Goal: Task Accomplishment & Management: Manage account settings

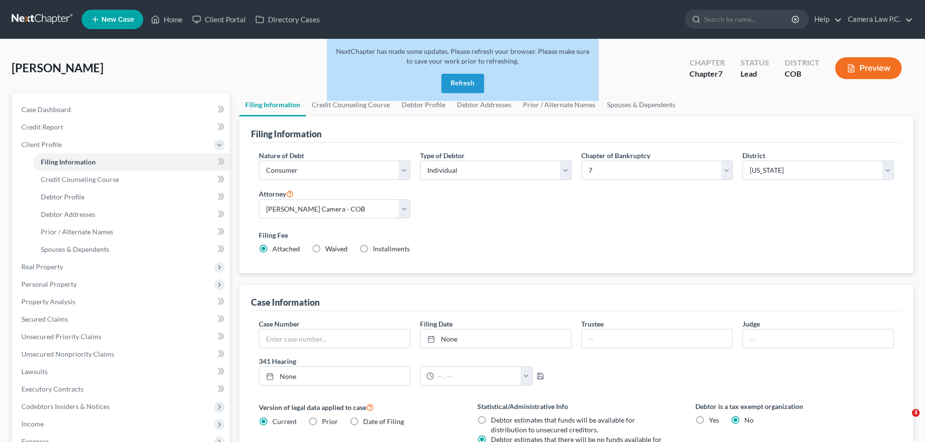
select select "1"
select select "0"
select select "11"
select select "0"
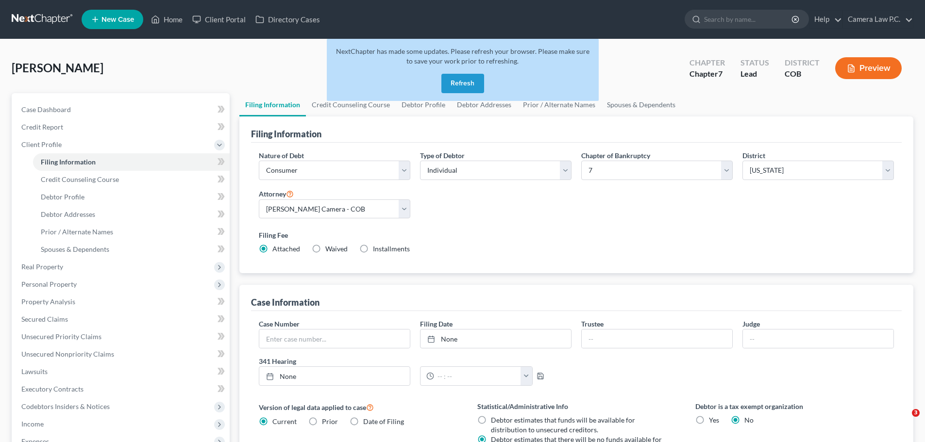
select select "5"
drag, startPoint x: 465, startPoint y: 81, endPoint x: 428, endPoint y: 81, distance: 37.4
click at [465, 81] on button "Refresh" at bounding box center [462, 83] width 43 height 19
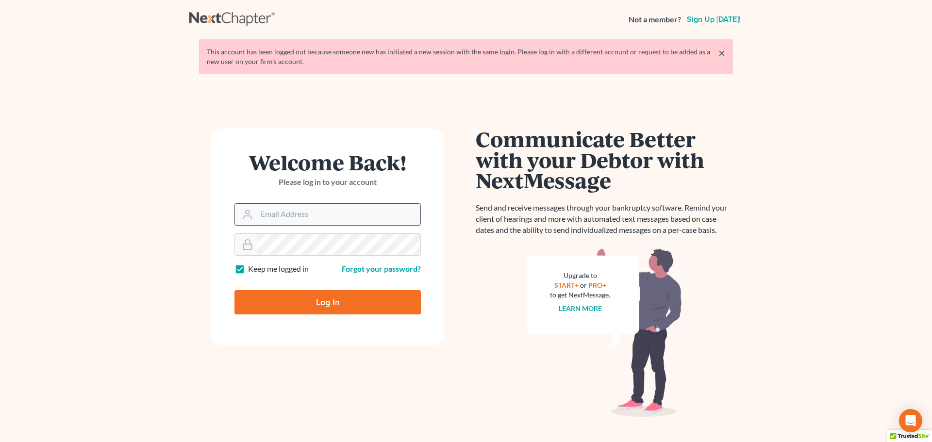
click at [287, 214] on input "Email Address" at bounding box center [339, 214] width 164 height 21
type input "cameraneil@gmail.com"
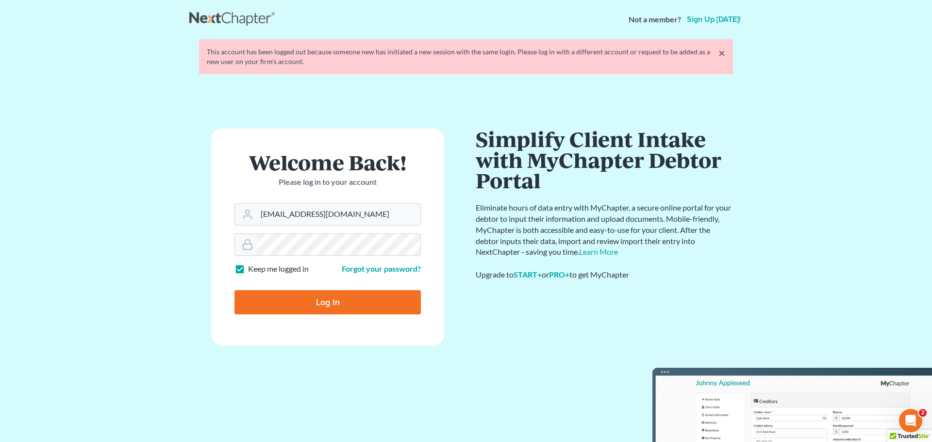
click at [332, 306] on input "Log In" at bounding box center [328, 302] width 186 height 24
type input "Thinking..."
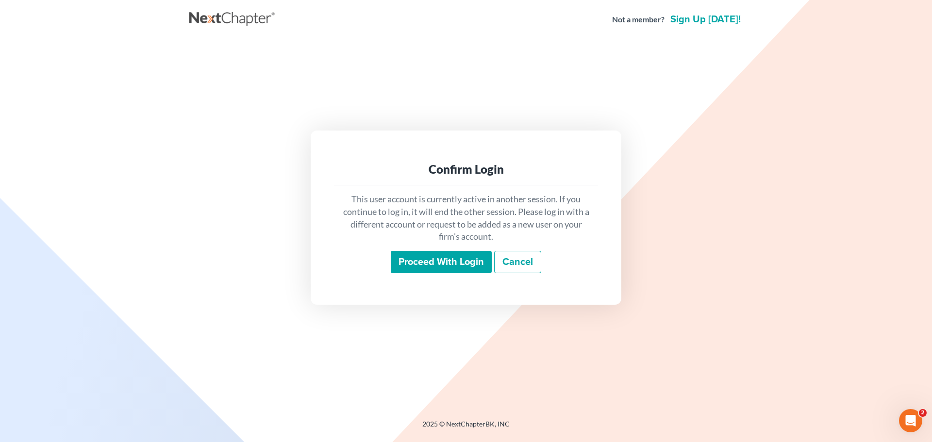
click at [425, 259] on input "Proceed with login" at bounding box center [441, 262] width 101 height 22
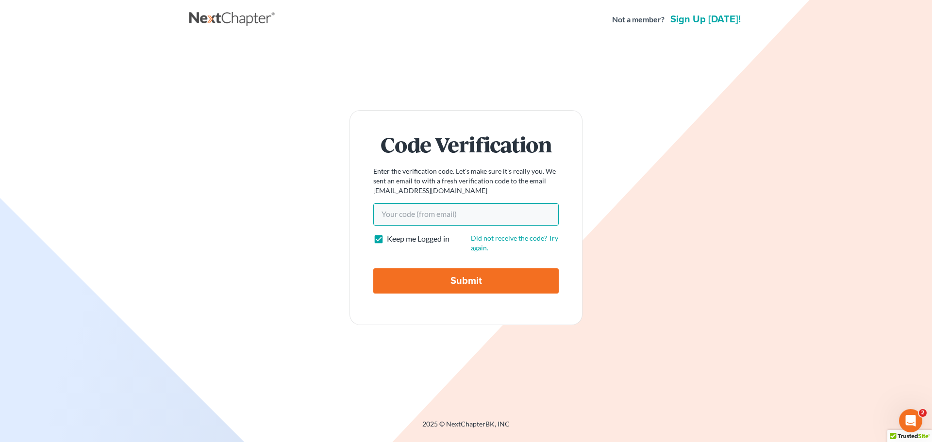
click at [410, 218] on input "Your code(from email)" at bounding box center [466, 214] width 186 height 22
paste input "3dcd75"
type input "3dcd75"
click at [416, 278] on input "Submit" at bounding box center [466, 281] width 186 height 25
type input "Thinking..."
